Goal: Transaction & Acquisition: Purchase product/service

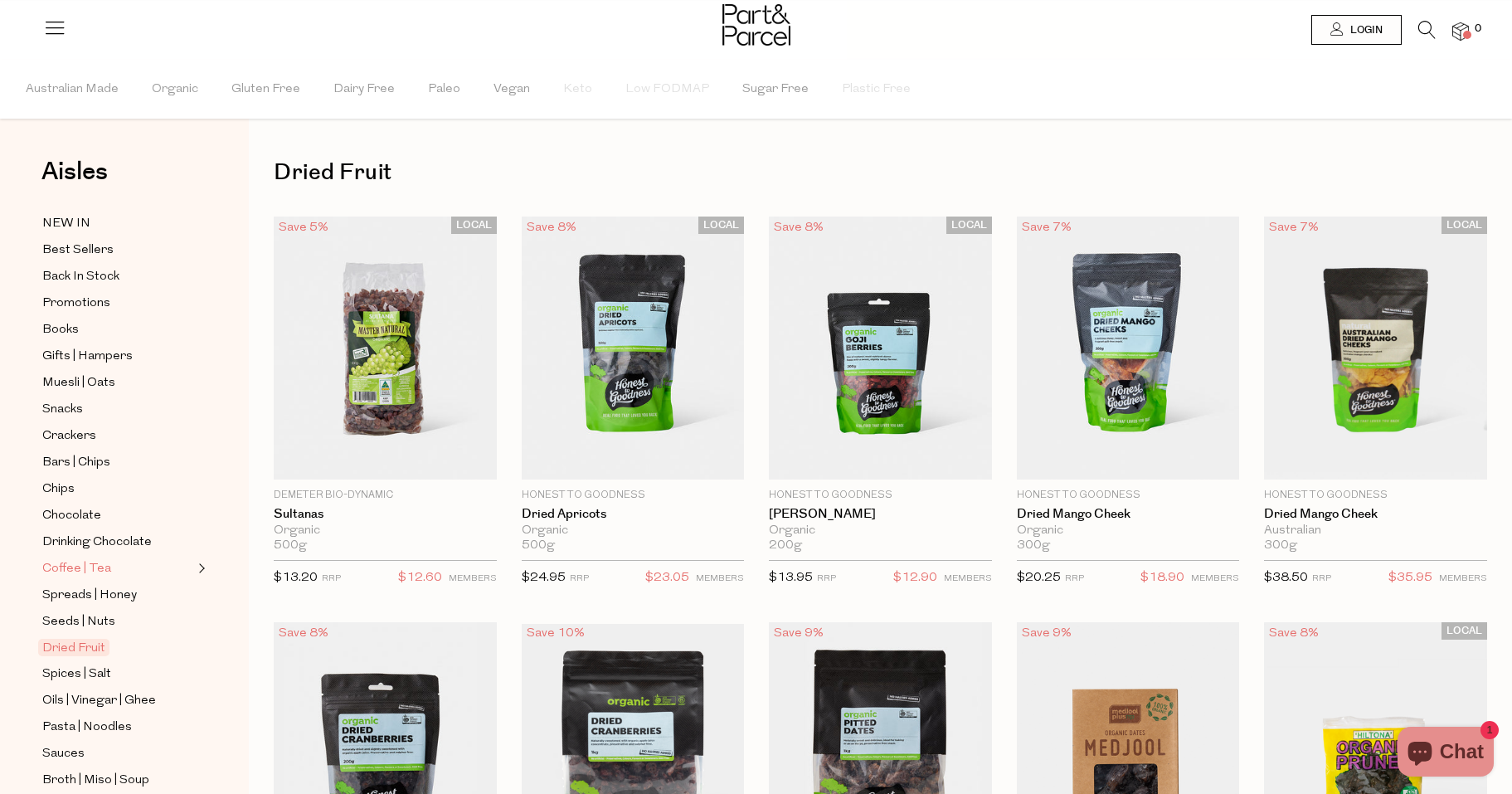
click at [62, 568] on span "Coffee | Tea" at bounding box center [77, 569] width 69 height 20
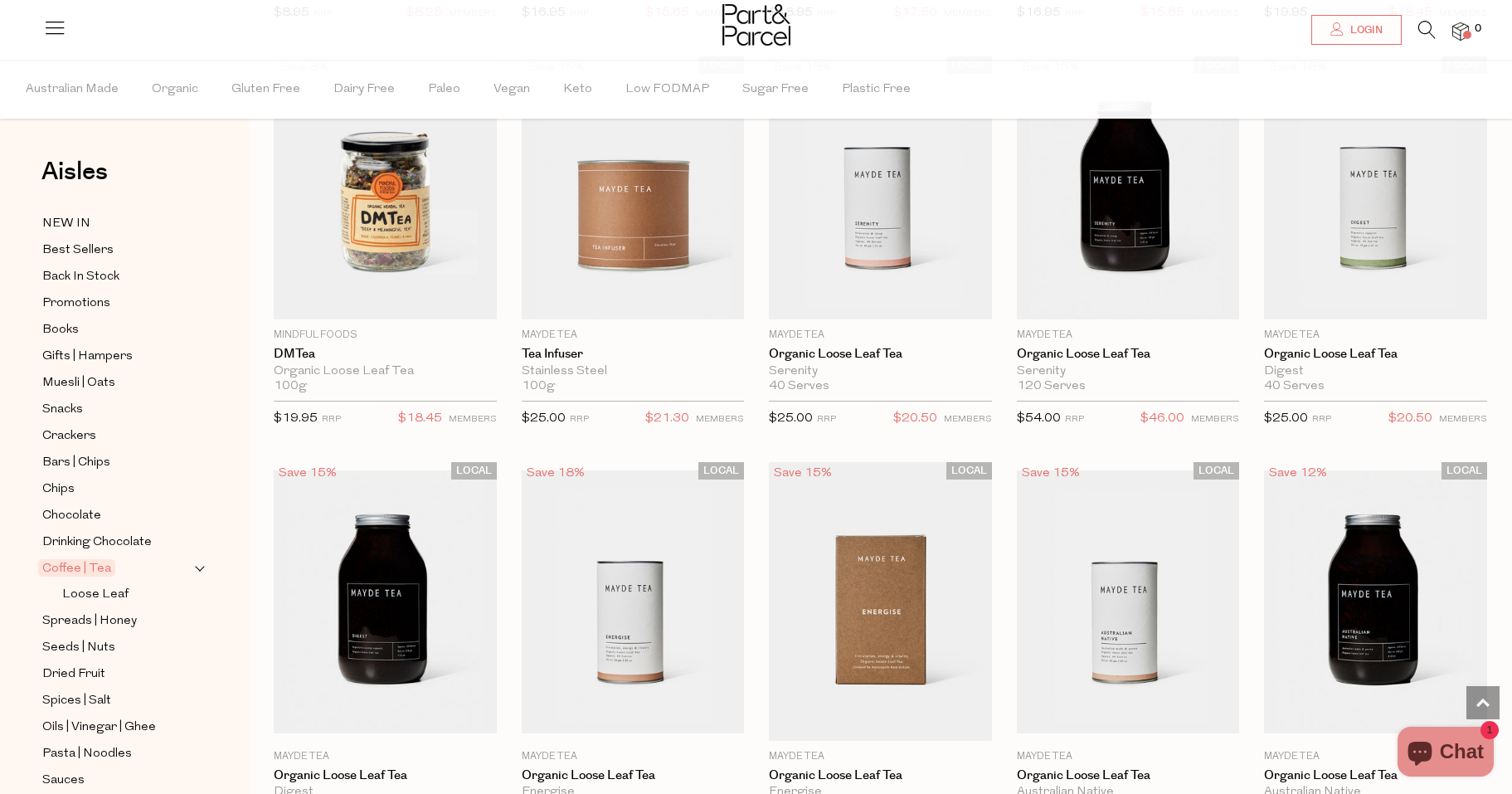
scroll to position [3073, 0]
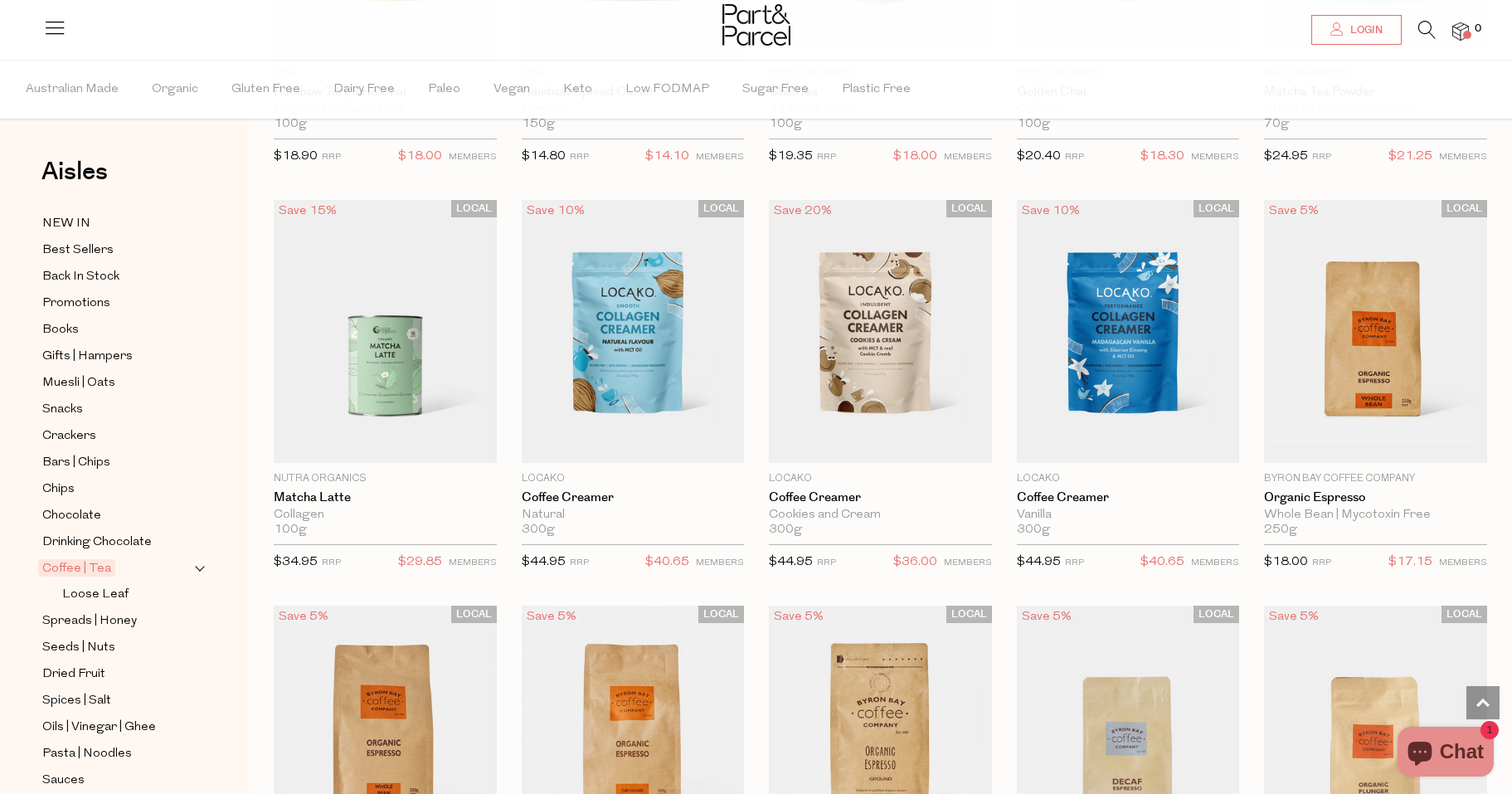
scroll to position [5850, 0]
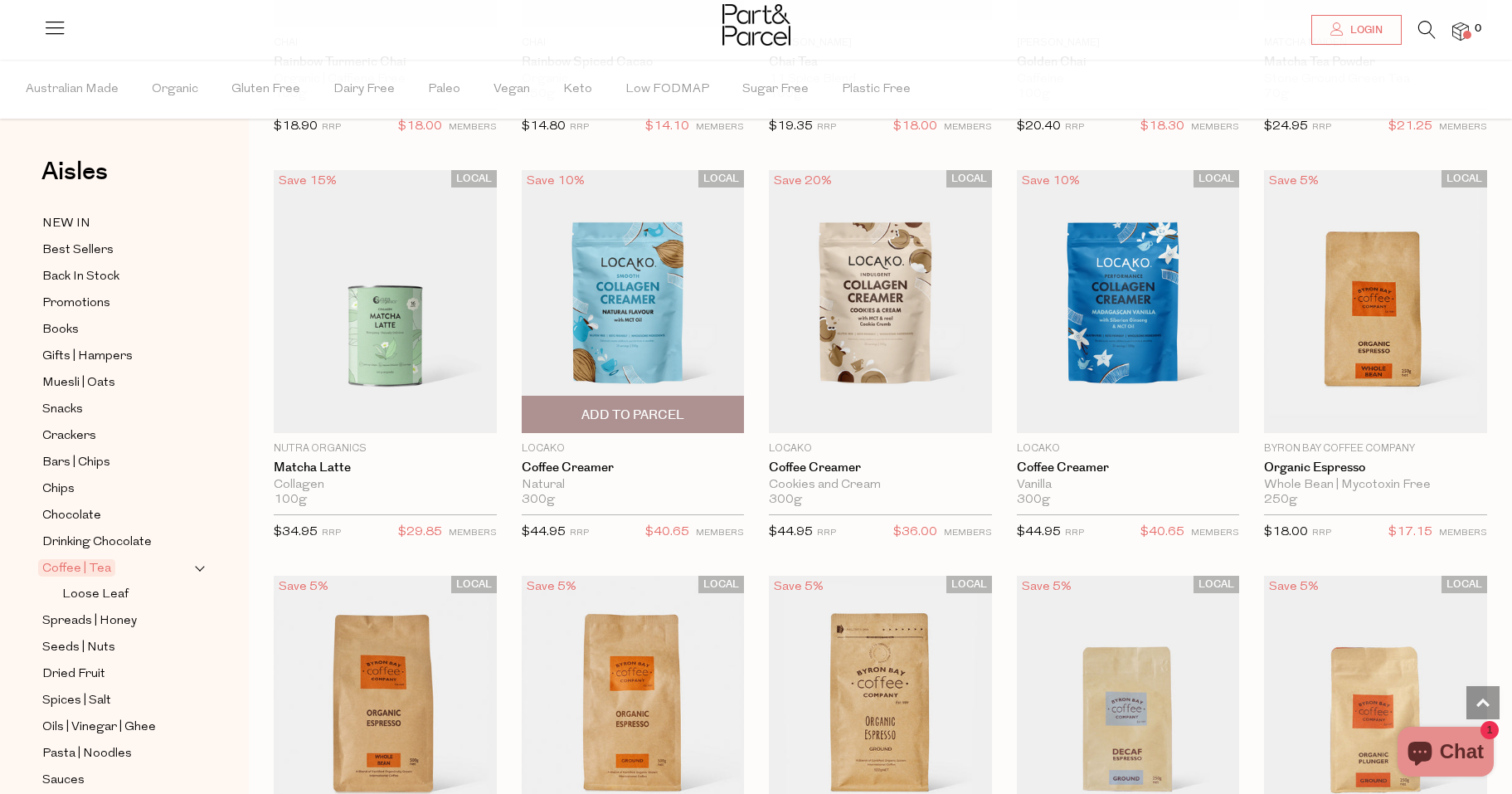
click at [657, 289] on img at bounding box center [633, 302] width 223 height 263
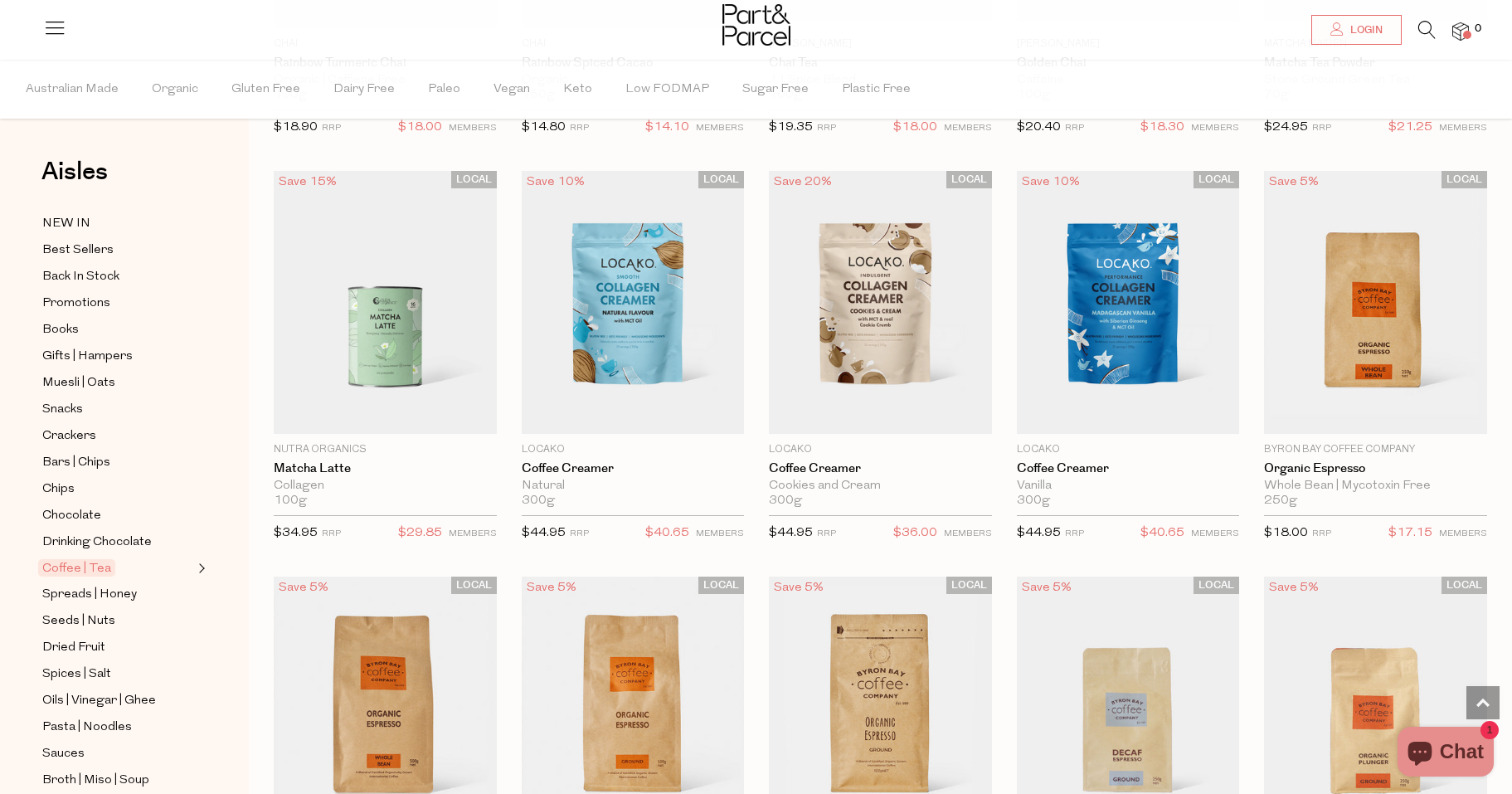
scroll to position [1684, 0]
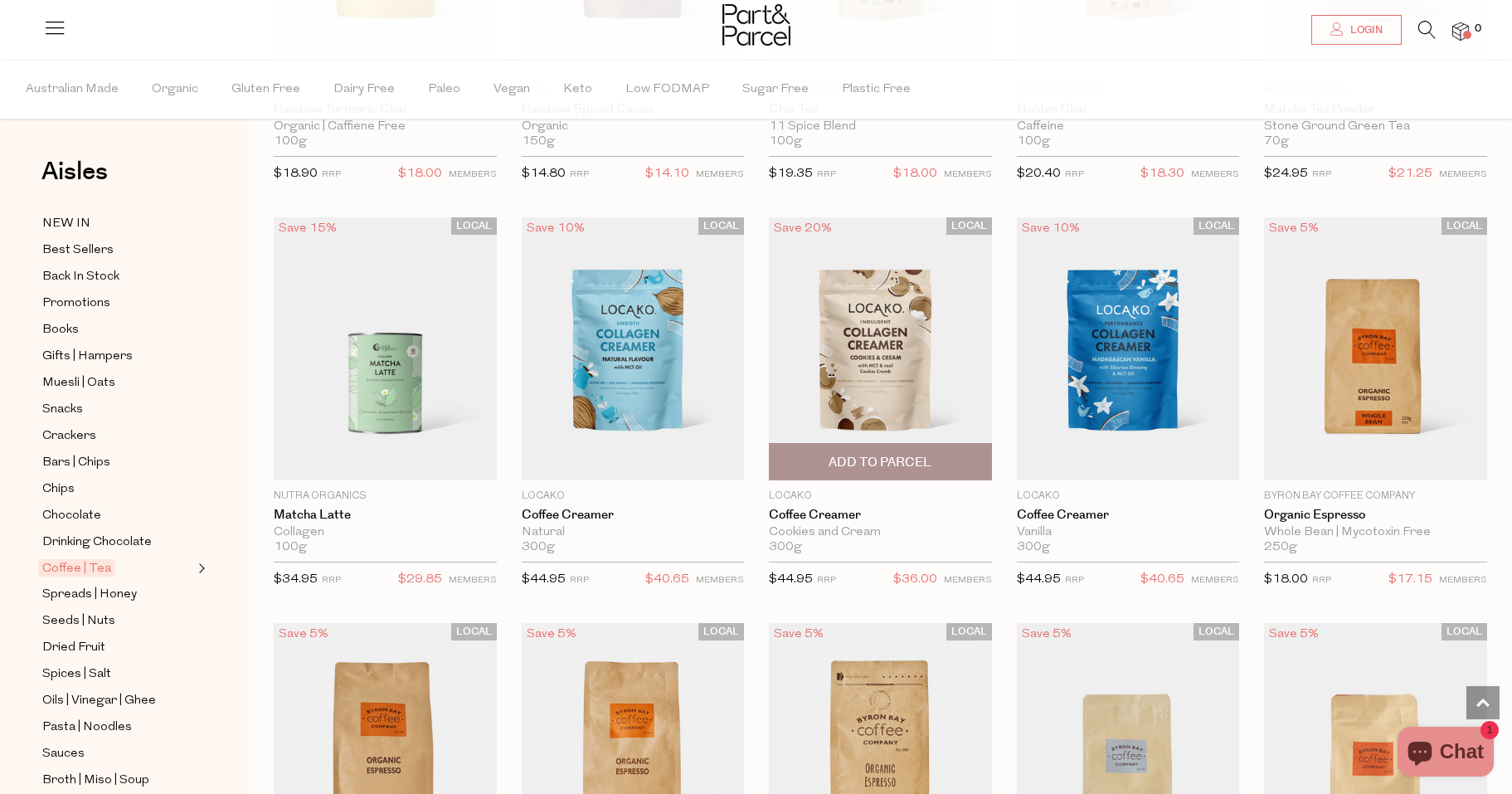
click at [887, 327] on img at bounding box center [880, 349] width 223 height 263
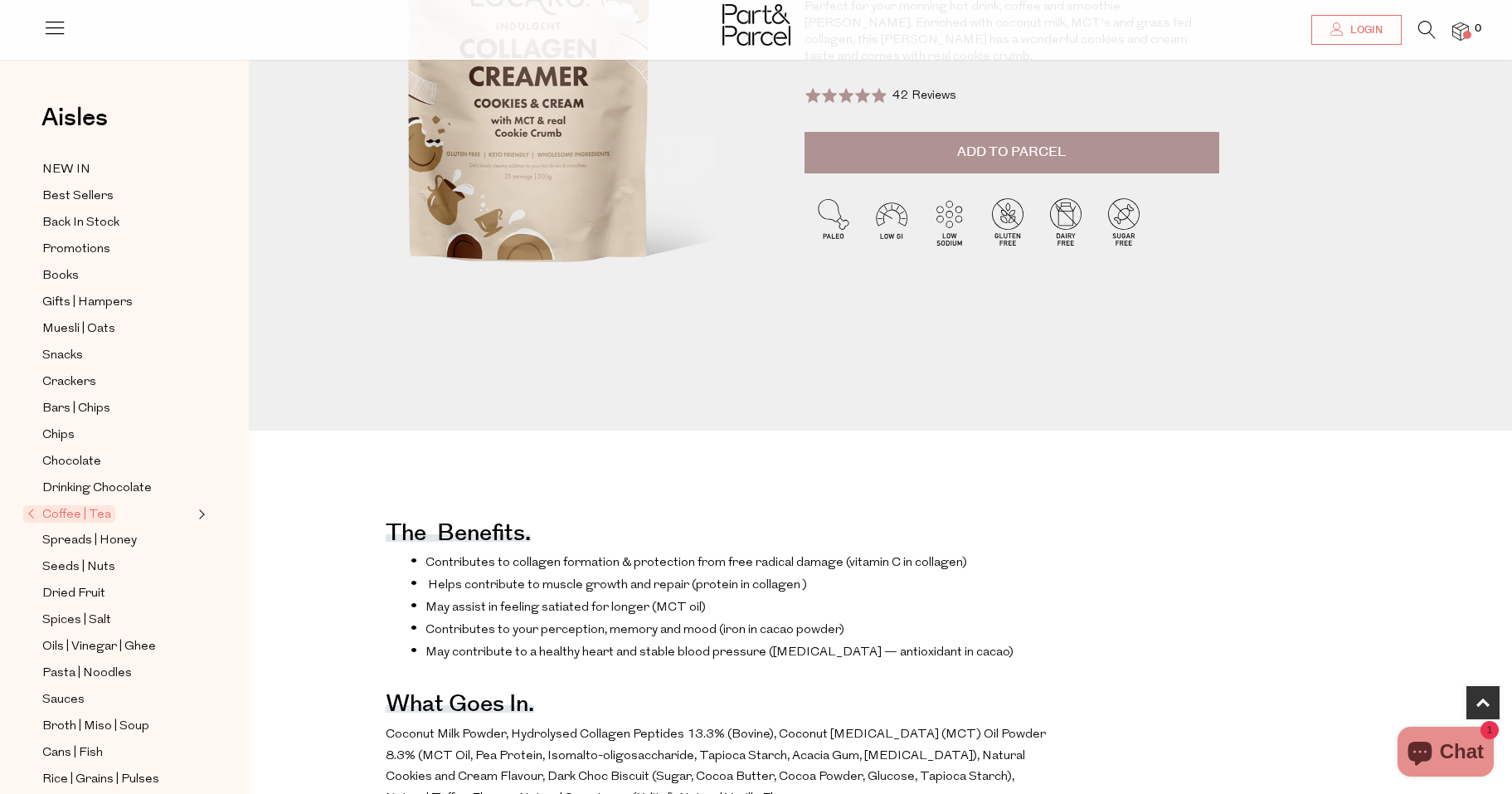
scroll to position [325, 0]
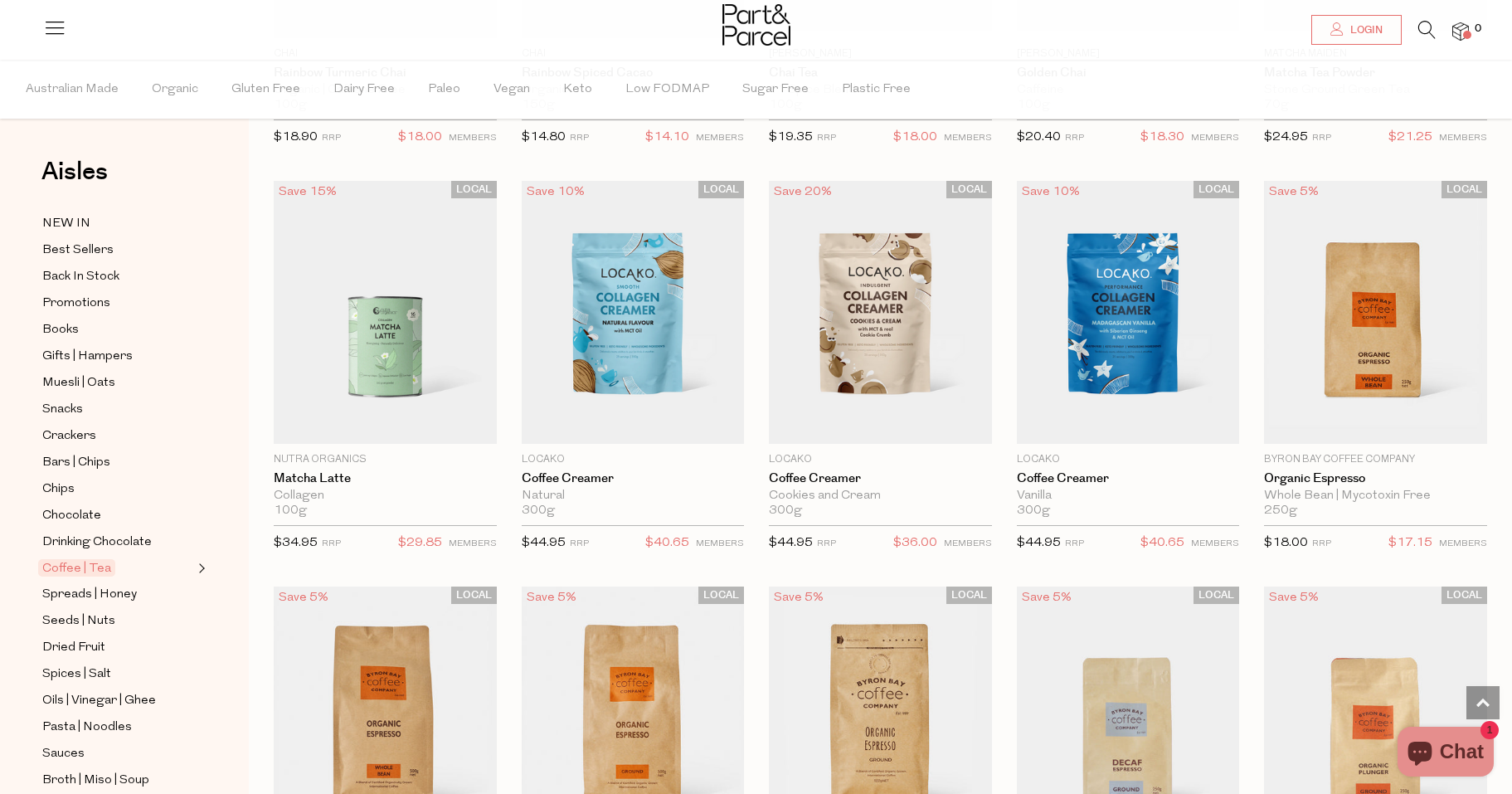
scroll to position [1633, 0]
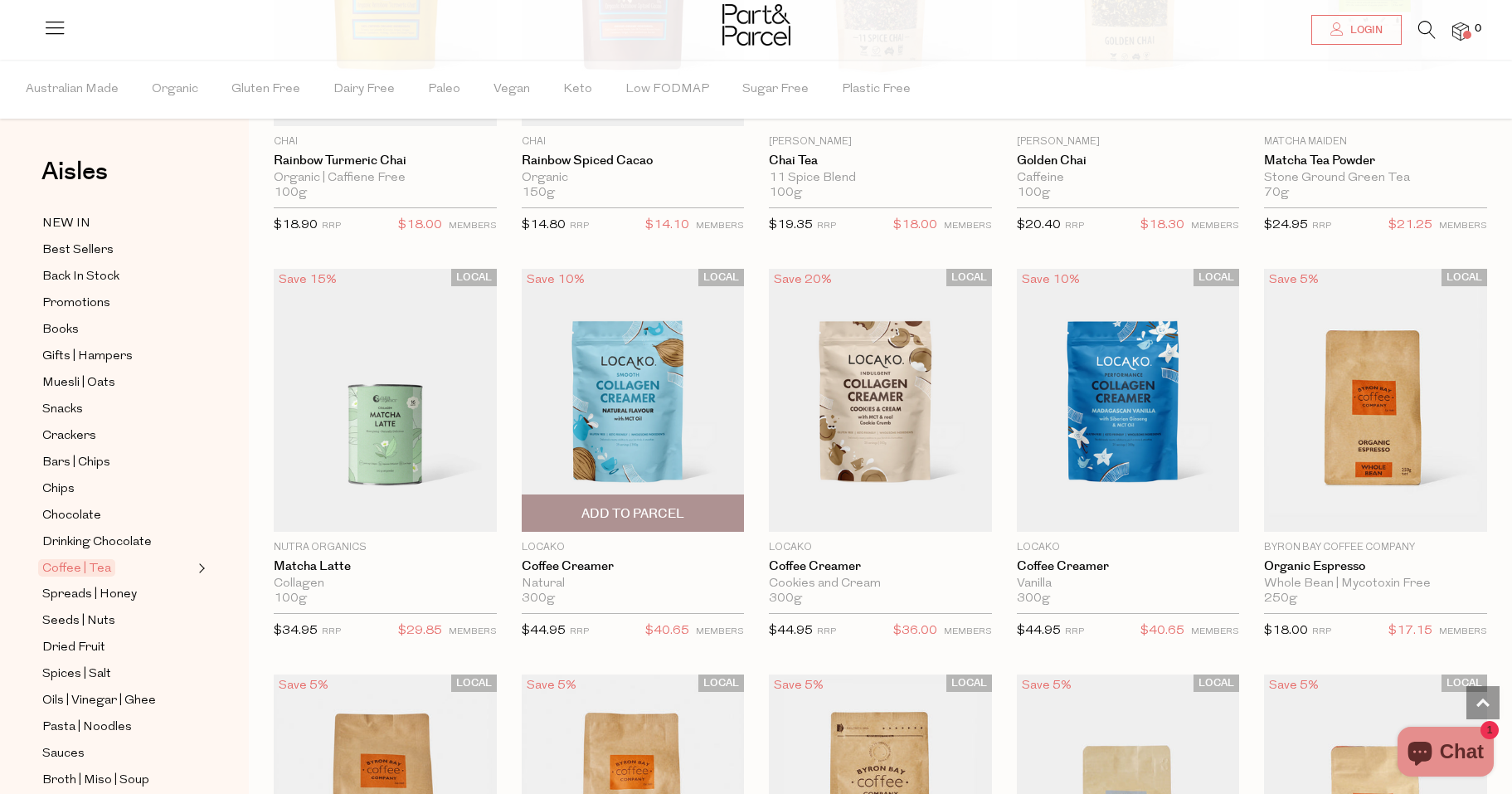
click at [619, 385] on img at bounding box center [633, 400] width 223 height 263
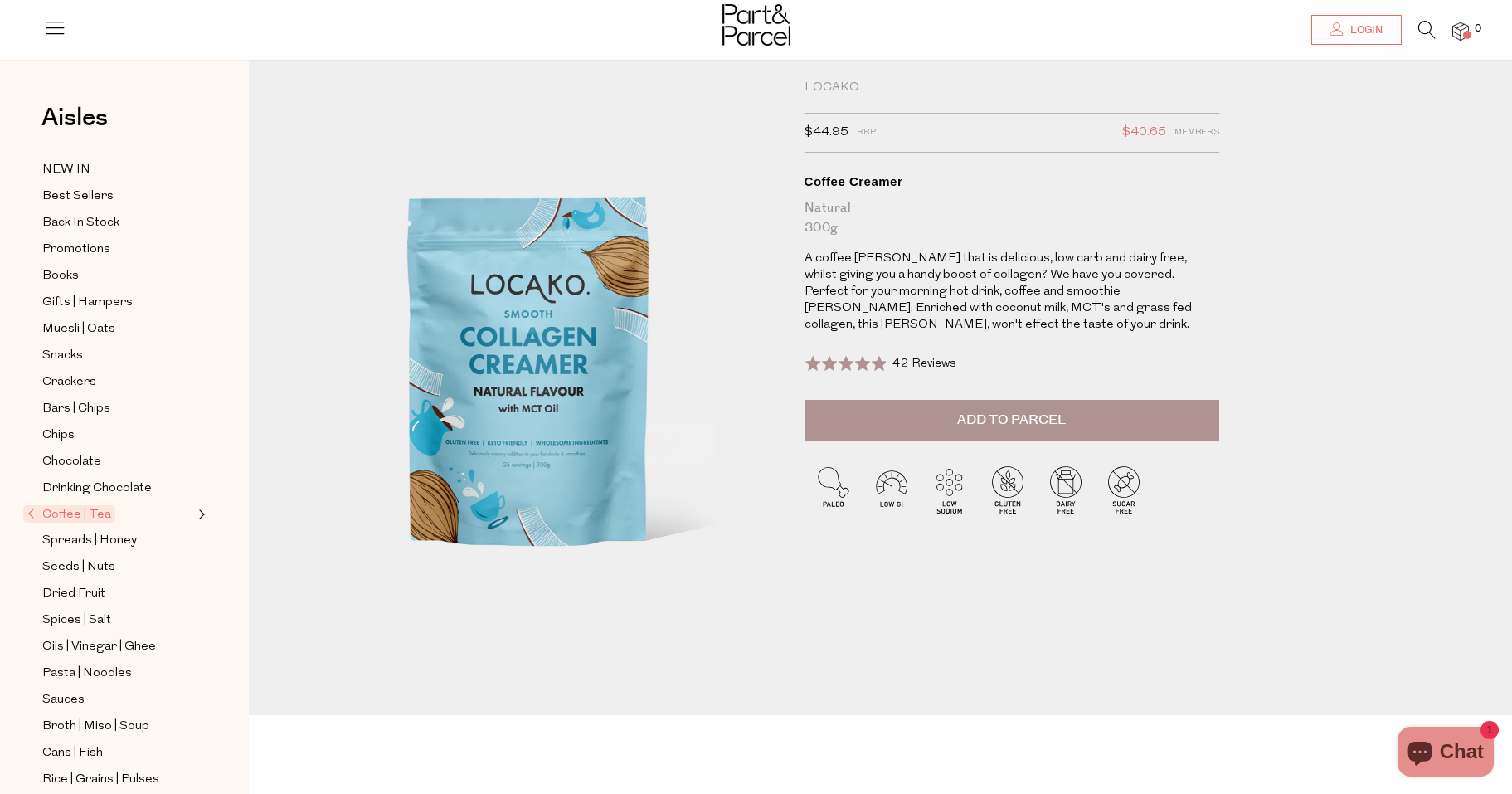
scroll to position [30, 0]
